Goal: Task Accomplishment & Management: Manage account settings

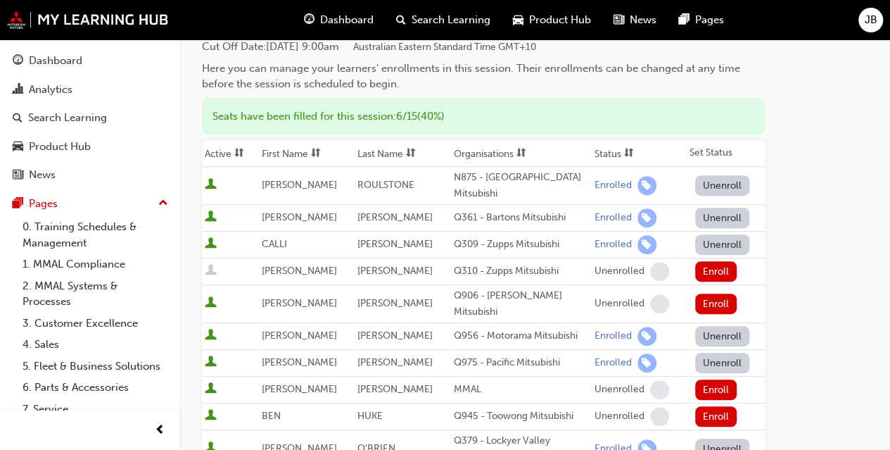
scroll to position [188, 0]
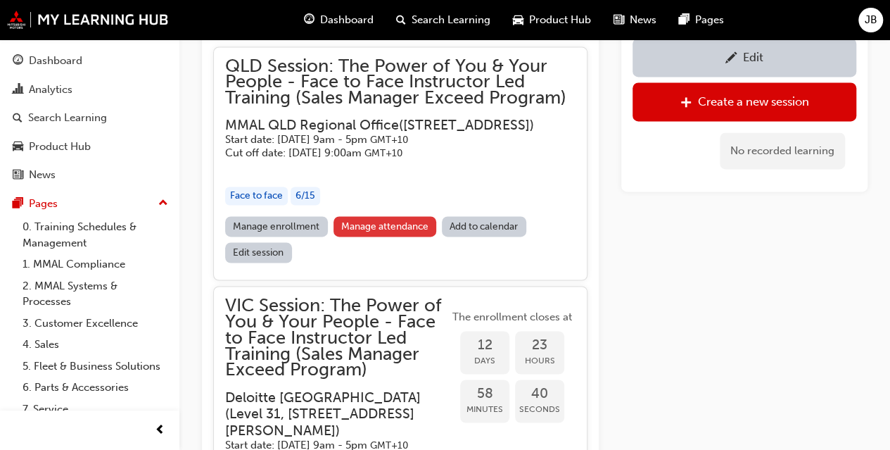
click at [402, 236] on link "Manage attendance" at bounding box center [384, 226] width 103 height 20
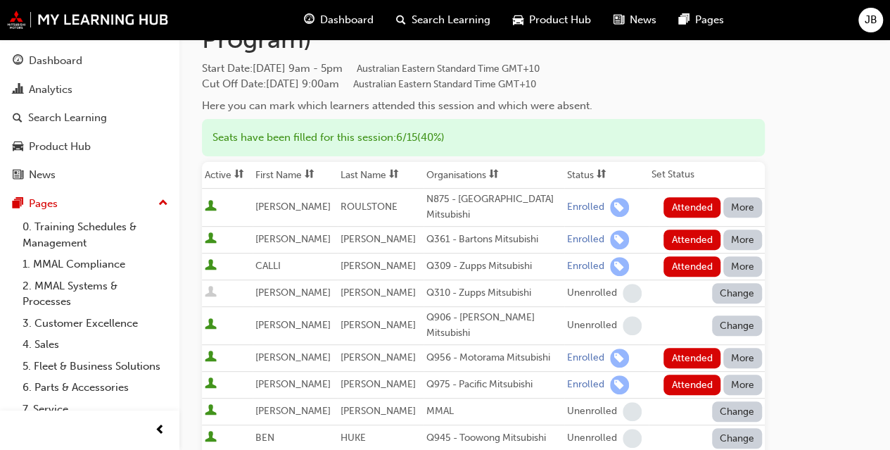
scroll to position [152, 0]
click at [701, 374] on button "Attended" at bounding box center [691, 384] width 57 height 20
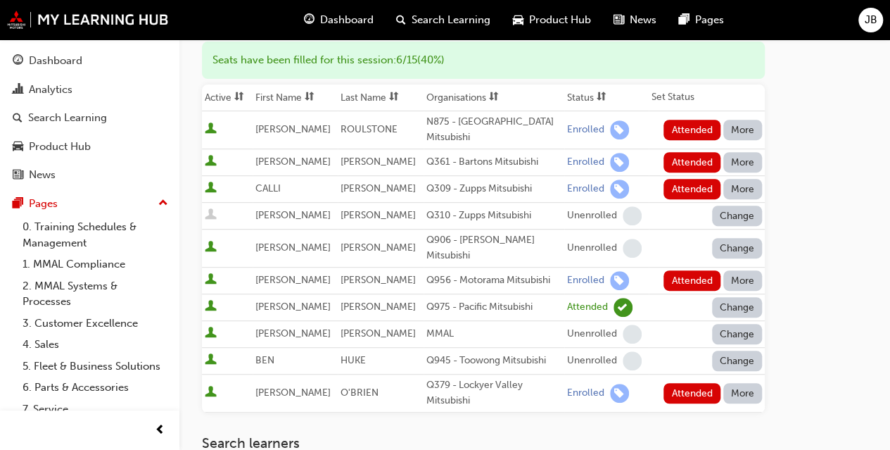
scroll to position [232, 0]
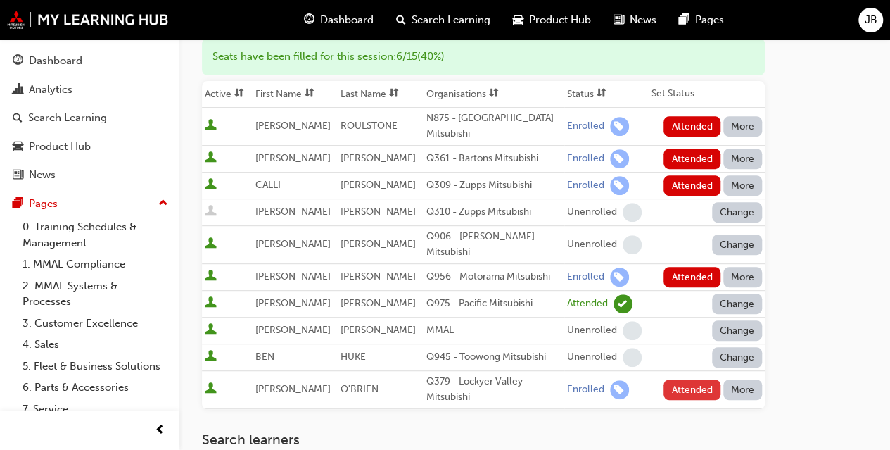
click at [679, 379] on button "Attended" at bounding box center [691, 389] width 57 height 20
click at [676, 126] on button "Attended" at bounding box center [691, 126] width 57 height 20
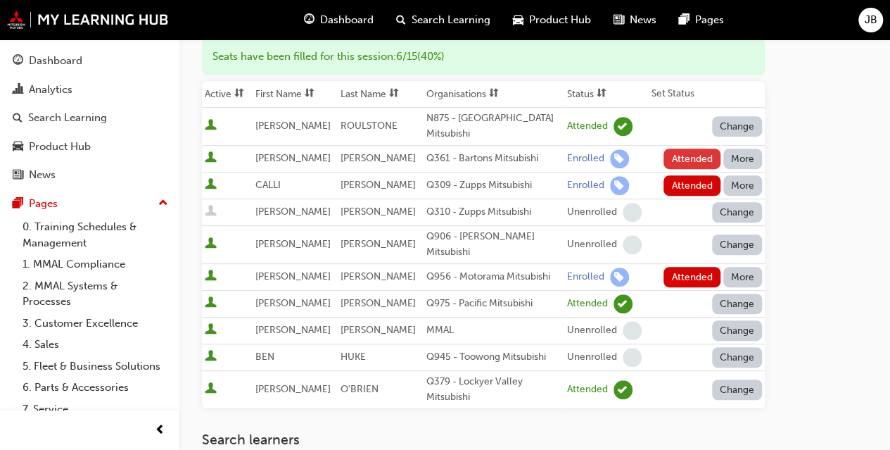
click at [690, 153] on button "Attended" at bounding box center [691, 158] width 57 height 20
click at [685, 179] on button "Attended" at bounding box center [691, 185] width 57 height 20
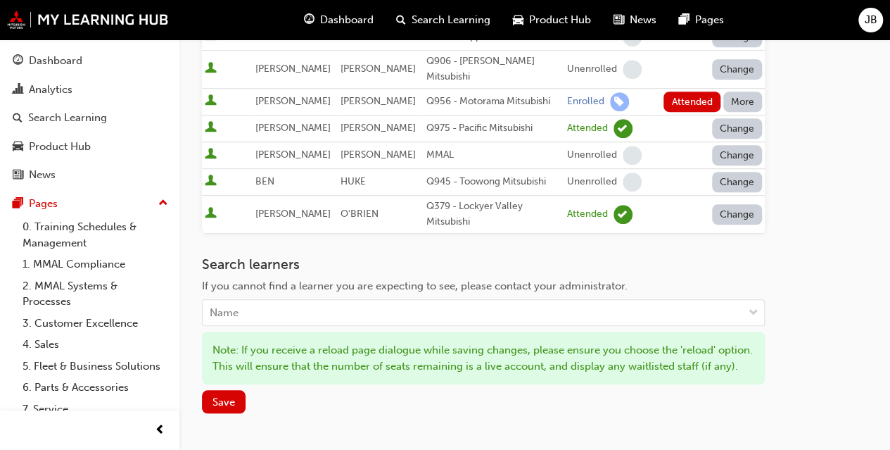
scroll to position [409, 0]
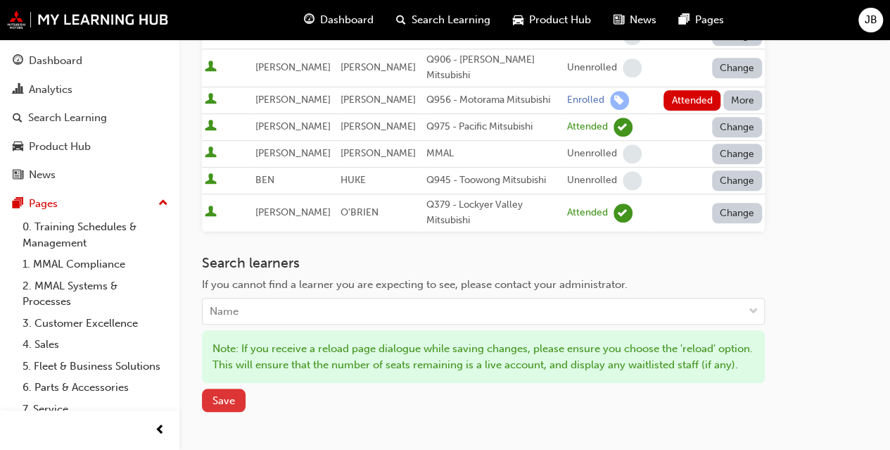
click at [222, 402] on span "Save" at bounding box center [223, 400] width 23 height 13
